Goal: Go to known website: Access a specific website the user already knows

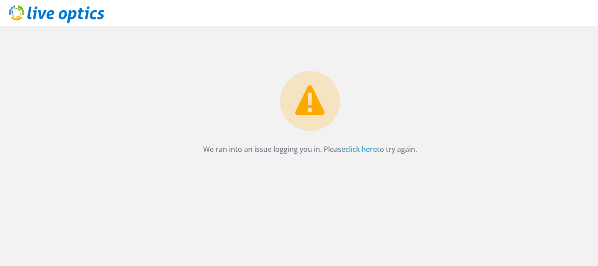
click at [44, 9] on icon at bounding box center [57, 14] width 96 height 18
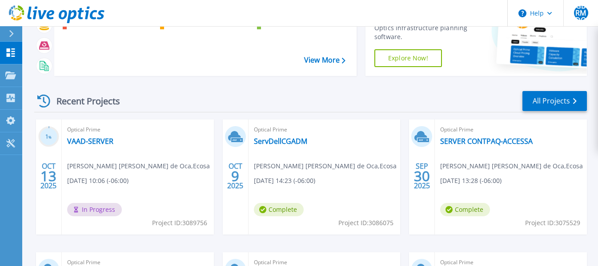
scroll to position [89, 0]
